Goal: Find contact information: Find contact information

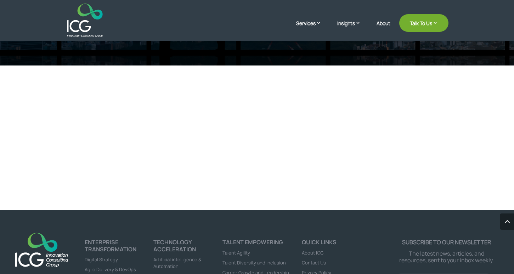
scroll to position [2336, 0]
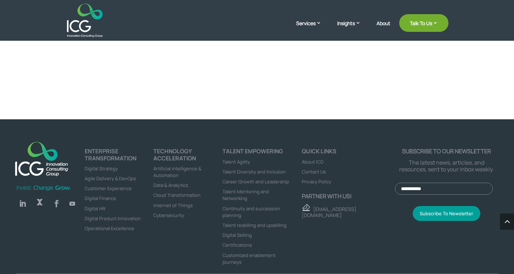
click at [310, 168] on span "Contact Us" at bounding box center [314, 171] width 24 height 6
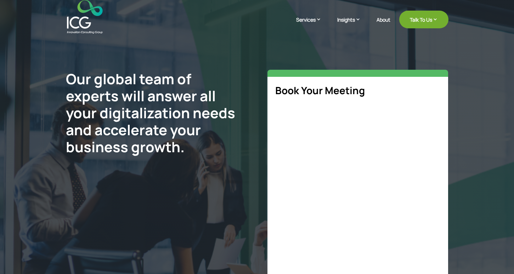
select select "**"
